Goal: Check status: Check status

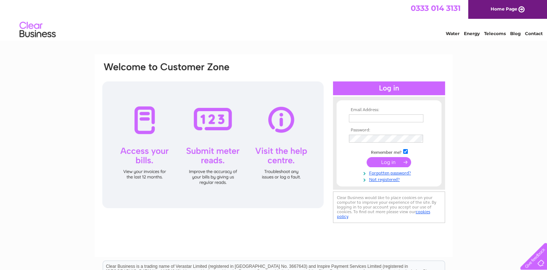
type input "[PERSON_NAME][EMAIL_ADDRESS][PERSON_NAME][PERSON_NAME][DOMAIN_NAME]"
click at [383, 162] on input "submit" at bounding box center [389, 162] width 44 height 10
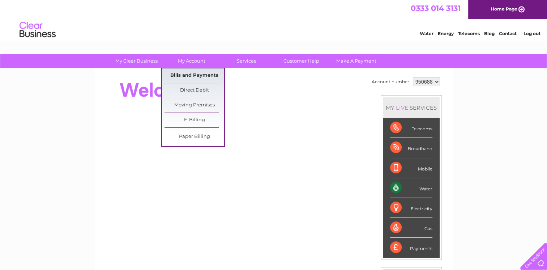
click at [190, 76] on link "Bills and Payments" at bounding box center [194, 75] width 60 height 14
